Goal: Find specific page/section: Find specific page/section

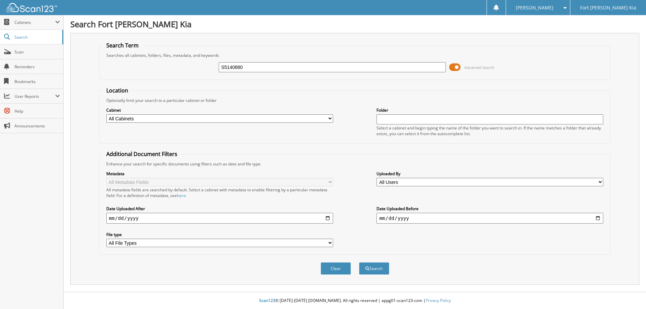
type input "S5140880"
click at [455, 69] on span at bounding box center [454, 67] width 11 height 10
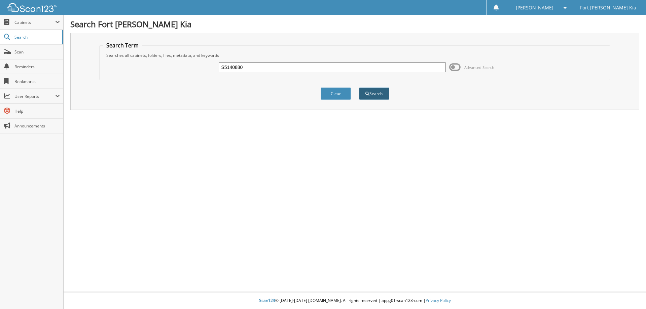
click at [376, 90] on button "Search" at bounding box center [374, 93] width 30 height 12
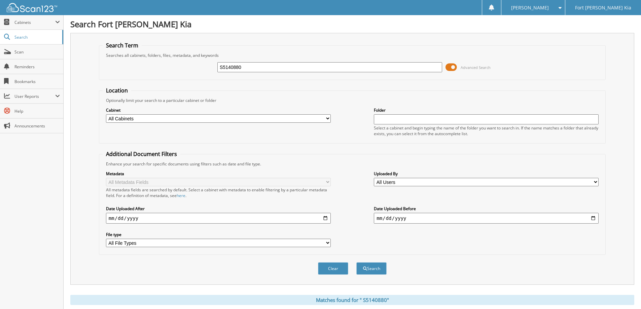
click at [450, 67] on span at bounding box center [450, 67] width 11 height 10
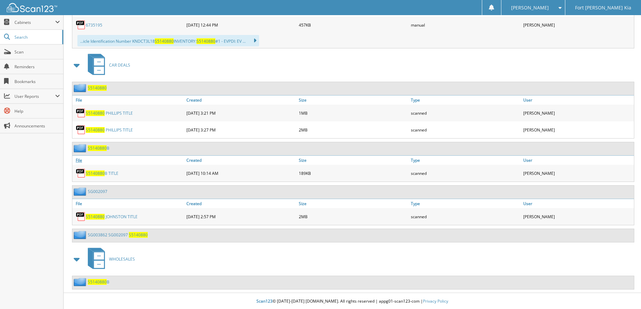
scroll to position [174, 0]
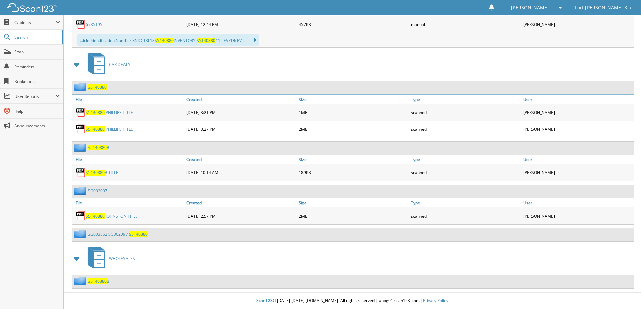
click at [122, 216] on link "S 5 1 4 0 8 8 0 J O H N S T O N T I T L E" at bounding box center [112, 216] width 52 height 6
click at [101, 89] on span "S 5 1 4 0 8 8 0" at bounding box center [97, 87] width 19 height 6
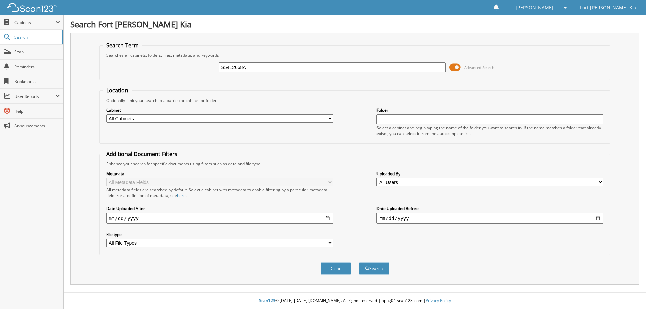
type input "S5412668A"
click at [359, 262] on button "Search" at bounding box center [374, 268] width 30 height 12
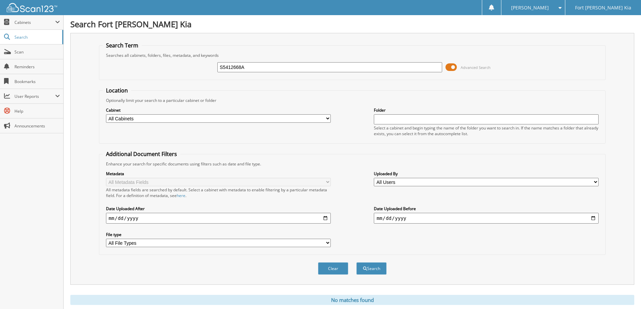
click at [453, 68] on span at bounding box center [450, 67] width 11 height 10
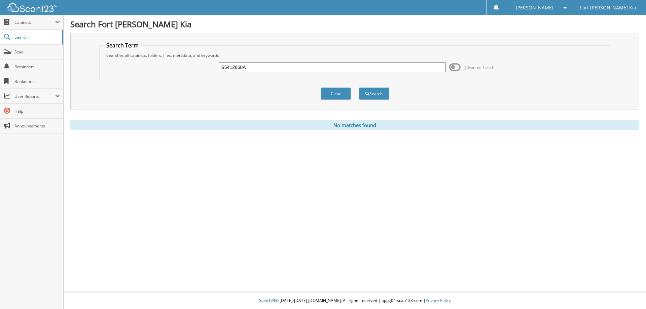
click at [251, 69] on input "S5412668A" at bounding box center [332, 67] width 227 height 10
click at [28, 52] on span "Scan" at bounding box center [36, 52] width 45 height 6
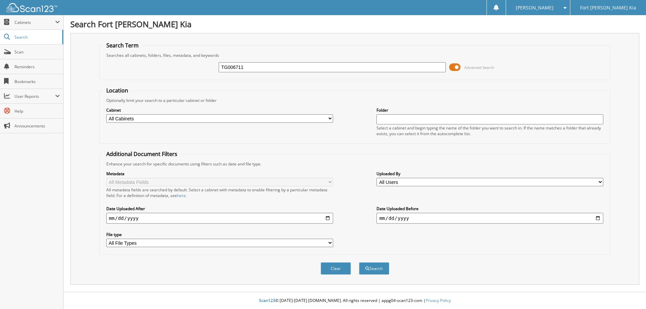
type input "TG006711"
click at [359, 262] on button "Search" at bounding box center [374, 268] width 30 height 12
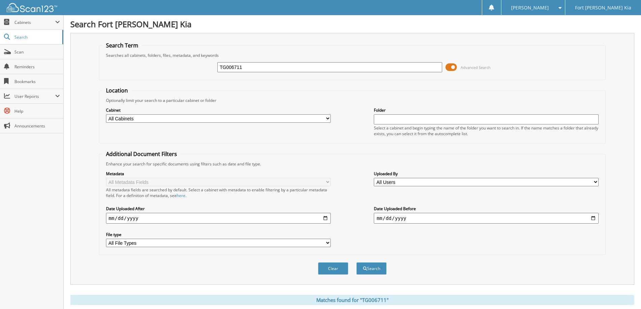
click at [452, 67] on span at bounding box center [450, 67] width 11 height 10
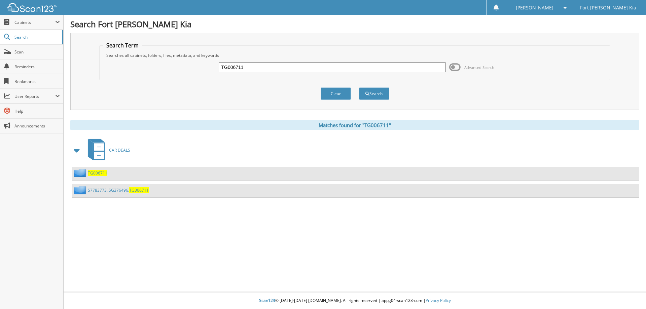
click at [102, 174] on span "TG006711" at bounding box center [98, 173] width 20 height 6
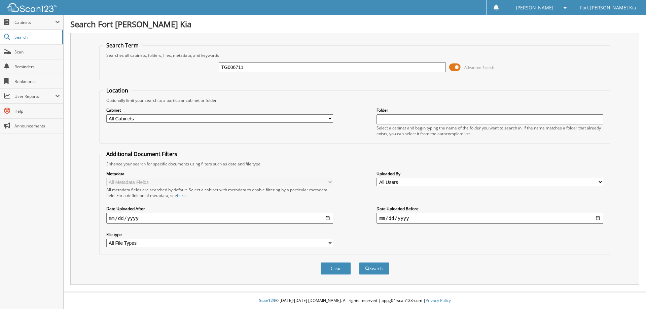
type input "TG006711"
click at [457, 71] on span at bounding box center [454, 67] width 11 height 10
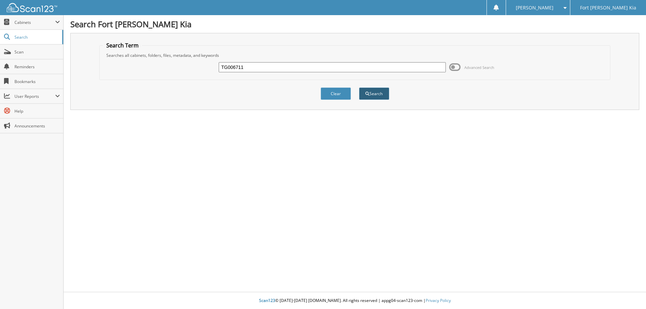
click at [380, 96] on button "Search" at bounding box center [374, 93] width 30 height 12
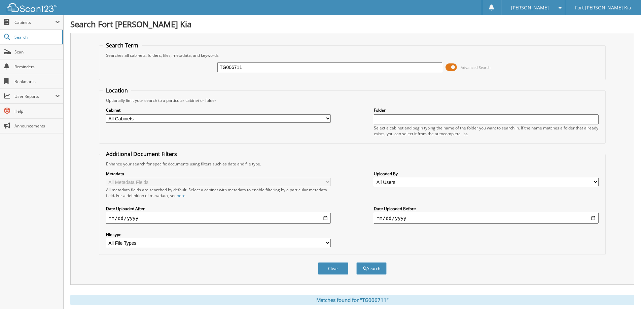
click at [453, 65] on span at bounding box center [450, 67] width 11 height 10
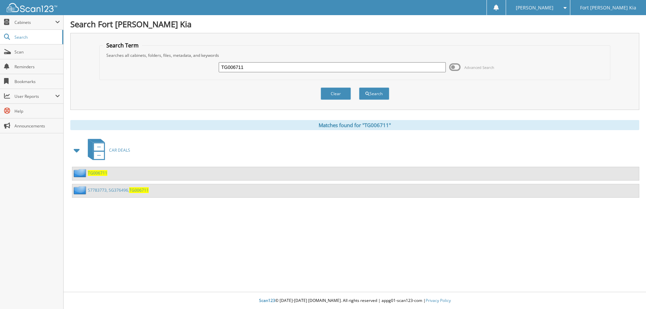
click at [98, 174] on span "TG006711" at bounding box center [98, 173] width 20 height 6
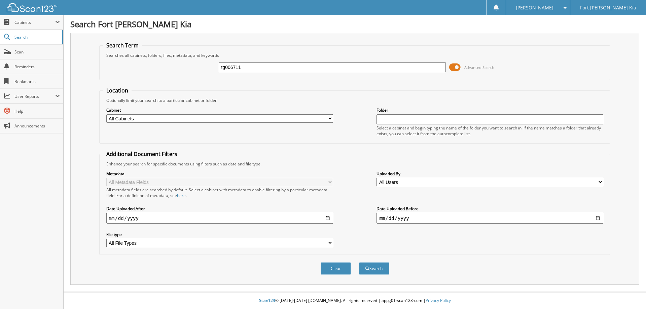
type input "tg006711"
click at [359, 262] on button "Search" at bounding box center [374, 268] width 30 height 12
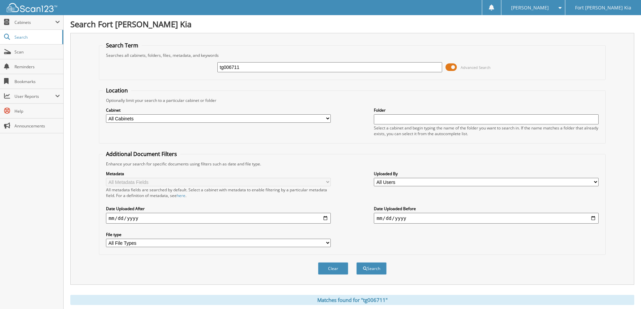
click at [452, 67] on span at bounding box center [450, 67] width 11 height 10
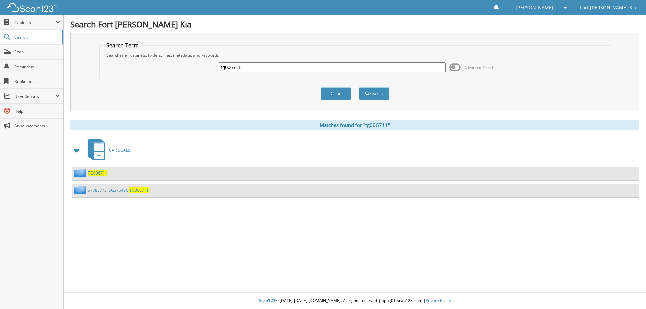
click at [102, 191] on link "S7783773, SG376496, TG006711" at bounding box center [118, 190] width 61 height 6
